Goal: Register for event/course

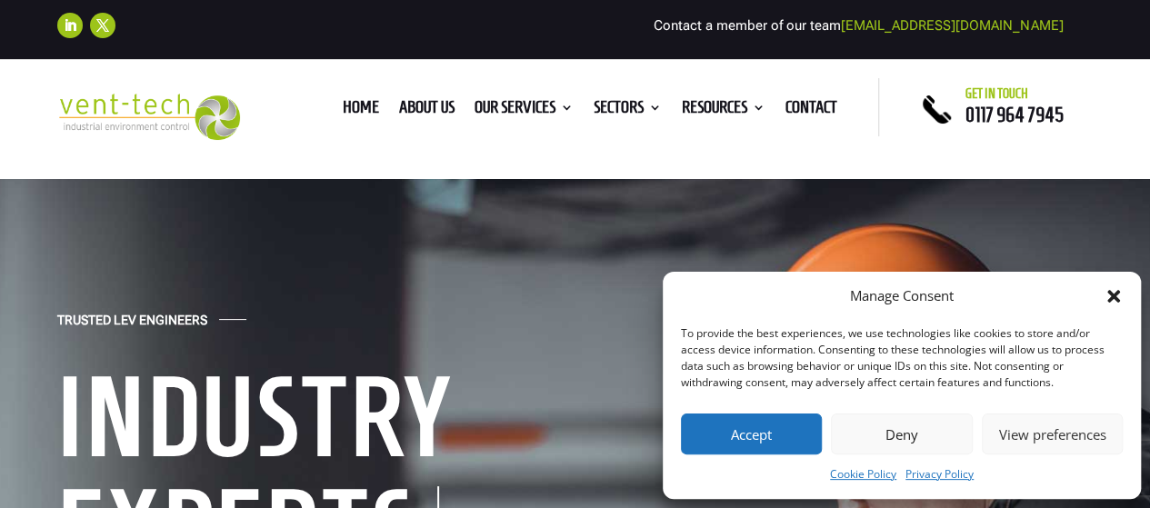
click at [1111, 300] on icon "Close dialog" at bounding box center [1113, 296] width 13 height 13
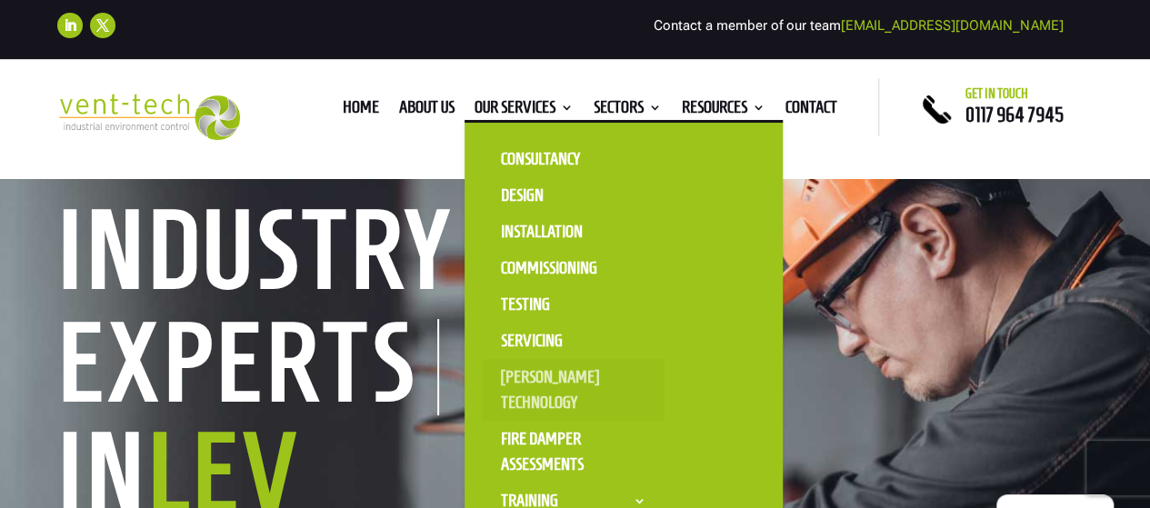
scroll to position [182, 0]
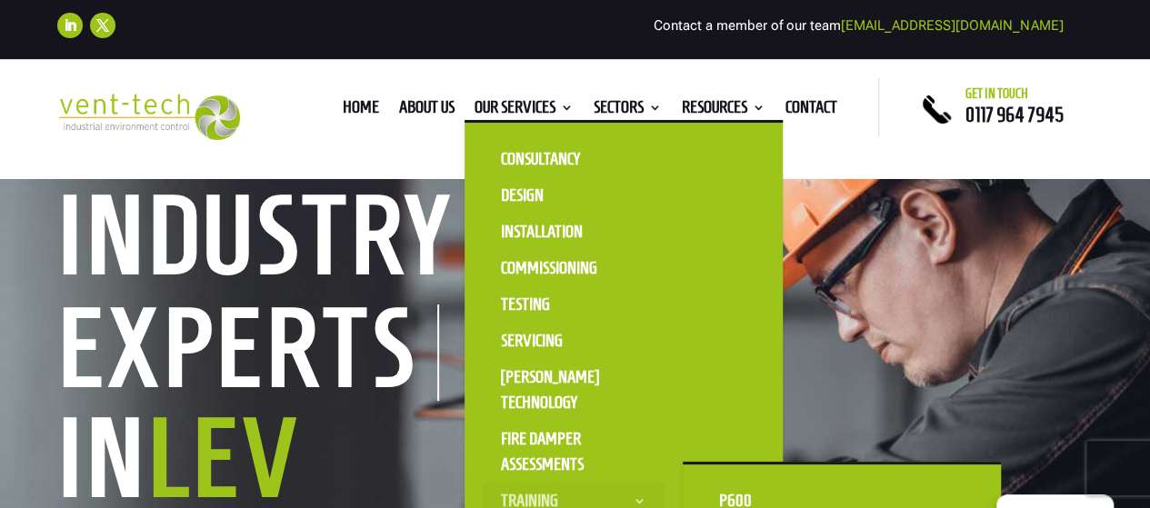
click at [544, 495] on link "Training" at bounding box center [574, 501] width 182 height 36
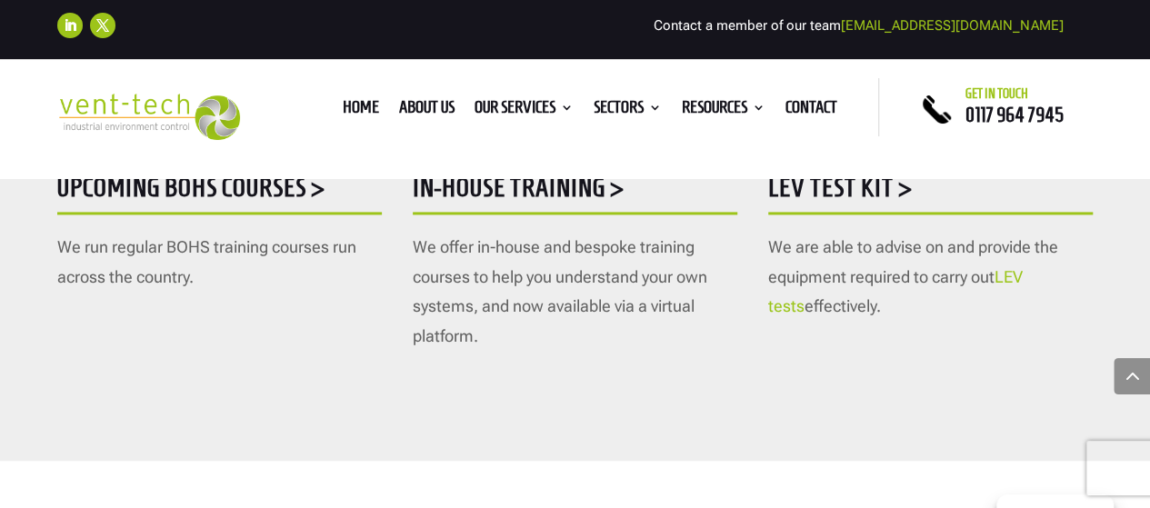
scroll to position [1212, 0]
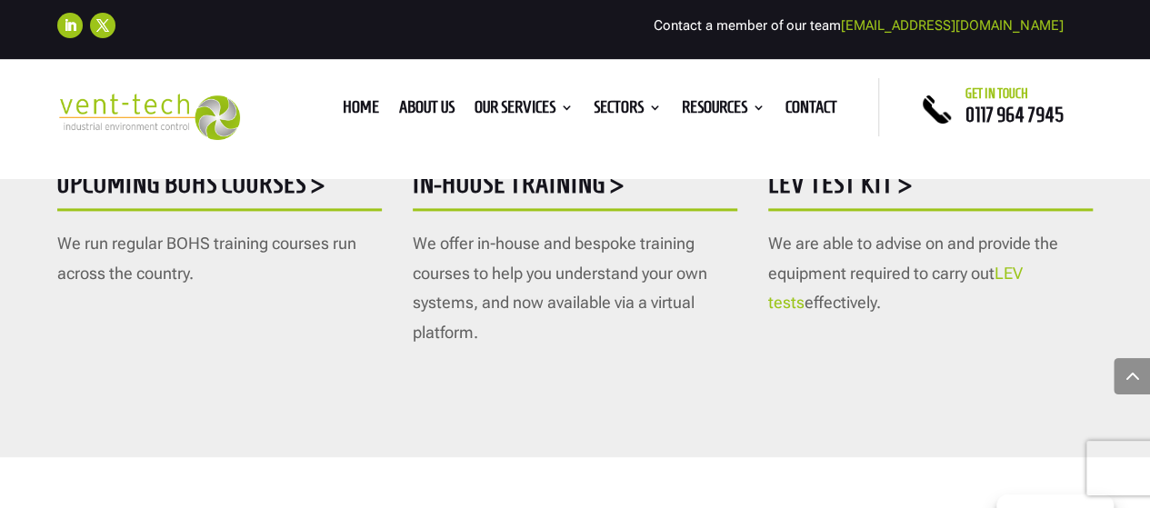
click at [285, 186] on h5 "Upcoming BOHS courses >" at bounding box center [219, 188] width 324 height 35
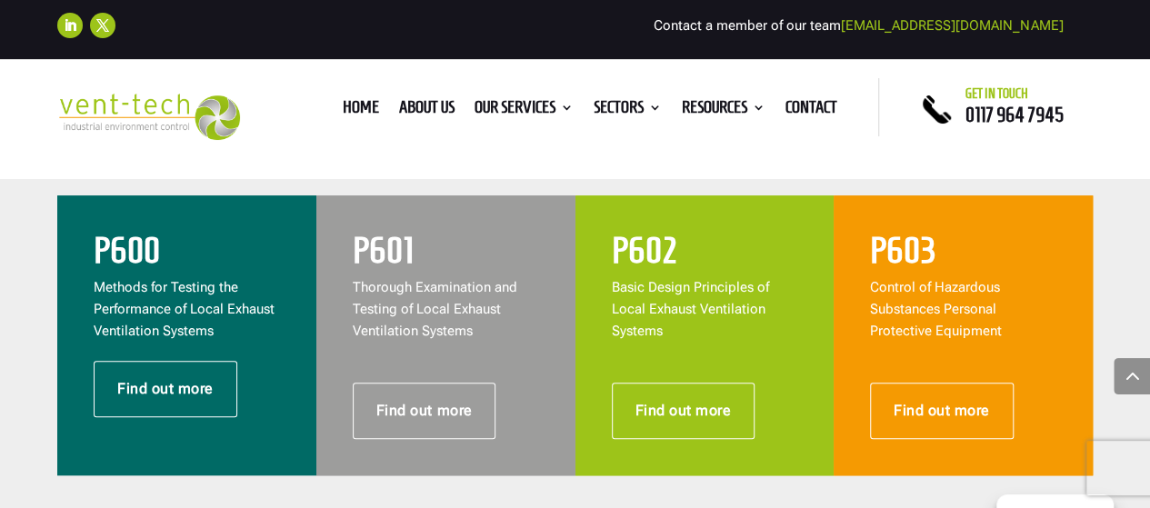
scroll to position [727, 0]
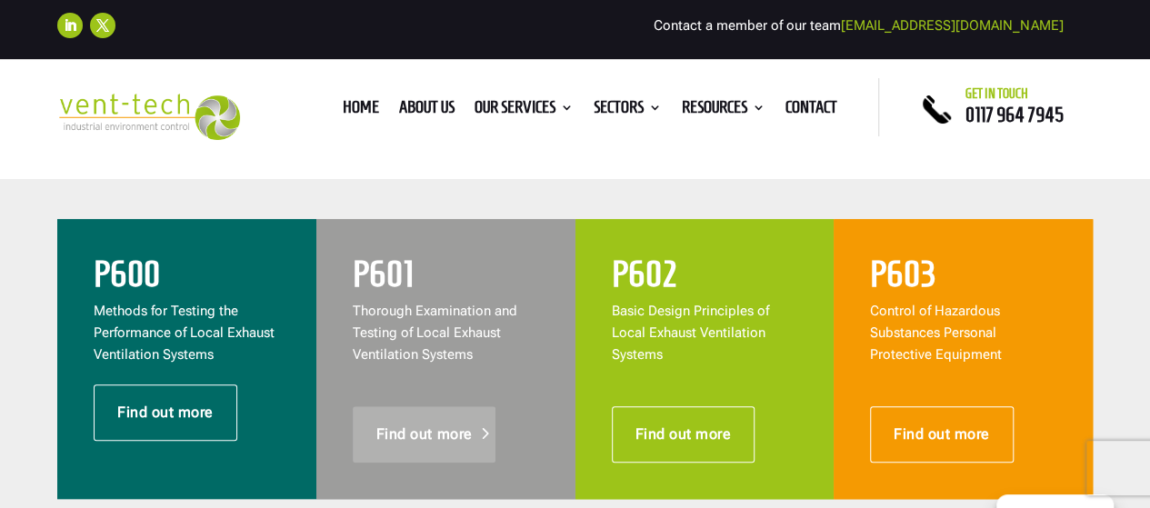
click at [424, 434] on link "Find out more" at bounding box center [425, 434] width 144 height 56
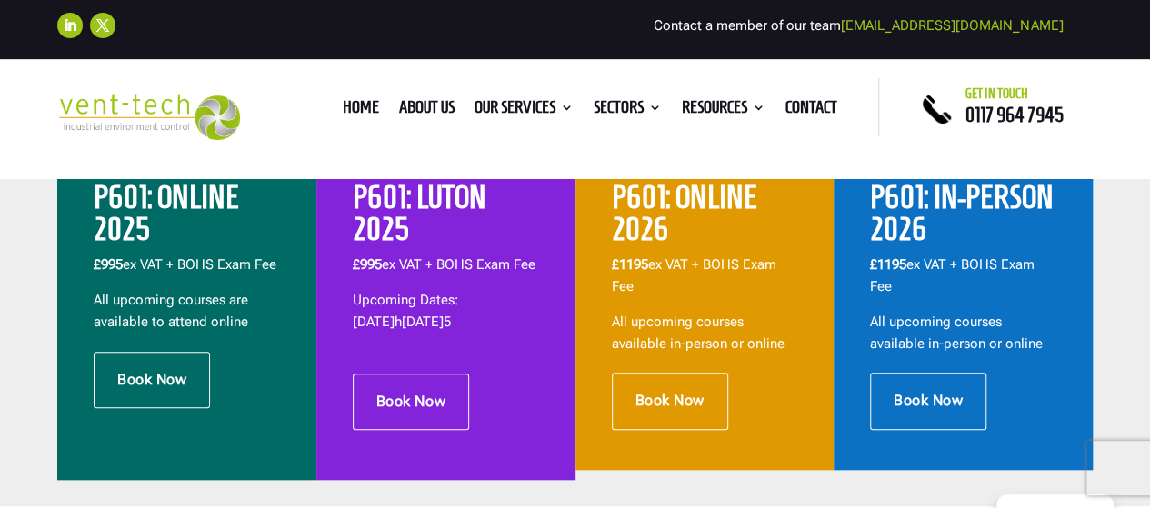
scroll to position [636, 0]
